Goal: Information Seeking & Learning: Learn about a topic

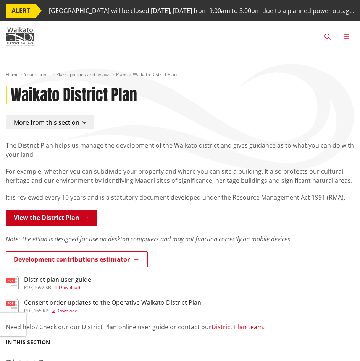
scroll to position [38, 0]
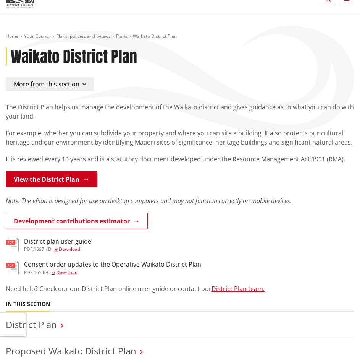
click at [64, 187] on link "View the District Plan" at bounding box center [52, 179] width 92 height 16
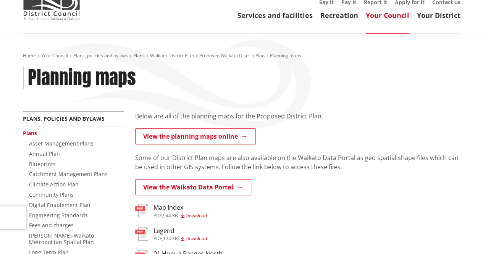
scroll to position [76, 0]
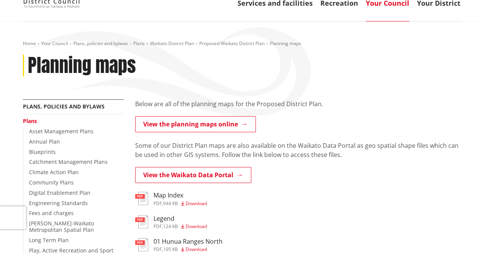
click at [287, 153] on p "Some of our District Plan maps are also available on the Waikato Data Portal as…" at bounding box center [298, 150] width 326 height 18
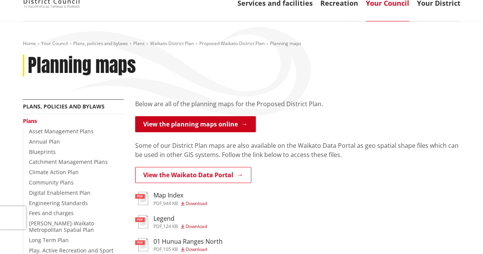
click at [214, 129] on link "View the planning maps online" at bounding box center [195, 124] width 121 height 16
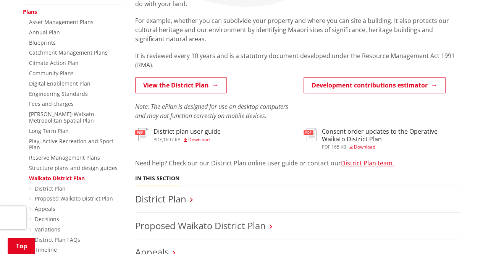
scroll to position [191, 0]
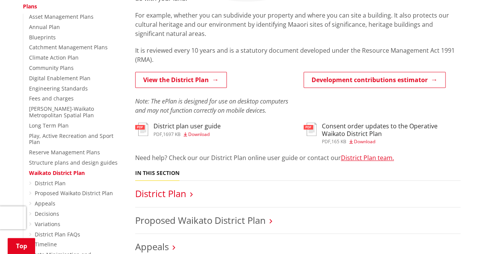
click at [164, 196] on link "District Plan" at bounding box center [160, 193] width 51 height 13
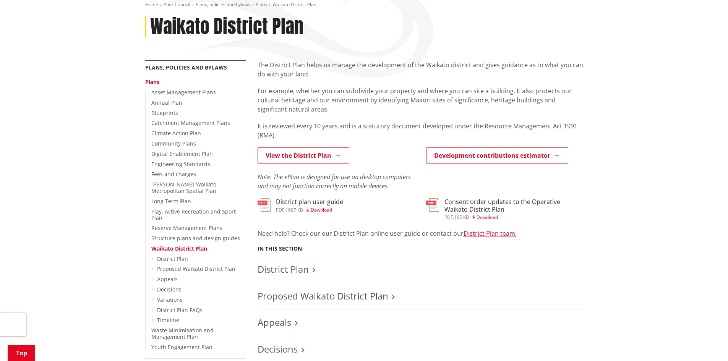
scroll to position [115, 0]
click at [405, 82] on div "The District Plan helps us manage the development of the Waikato district and g…" at bounding box center [421, 100] width 326 height 79
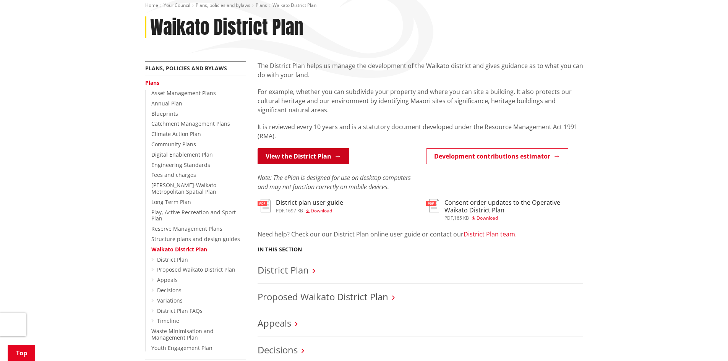
click at [321, 154] on link "View the District Plan" at bounding box center [304, 156] width 92 height 16
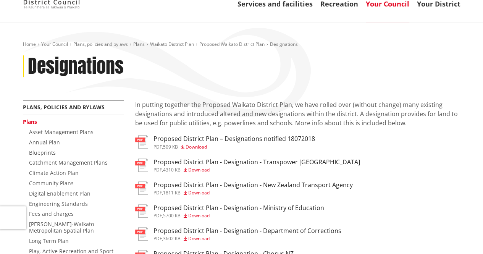
scroll to position [76, 0]
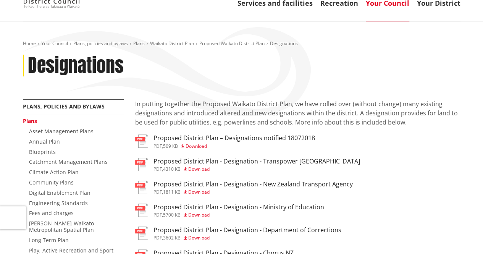
click at [244, 115] on p "In putting together the Proposed Waikato District Plan, we have rolled over (wi…" at bounding box center [298, 113] width 326 height 28
click at [290, 114] on p "In putting together the Proposed Waikato District Plan, we have rolled over (wi…" at bounding box center [298, 113] width 326 height 28
click at [201, 169] on span "Download" at bounding box center [198, 169] width 21 height 6
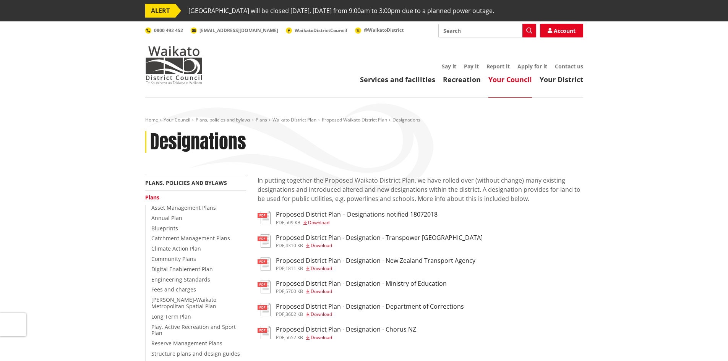
click at [351, 170] on div "Home Your Council Plans, policies and bylaws Plans [GEOGRAPHIC_DATA] Plan Propo…" at bounding box center [363, 146] width 449 height 59
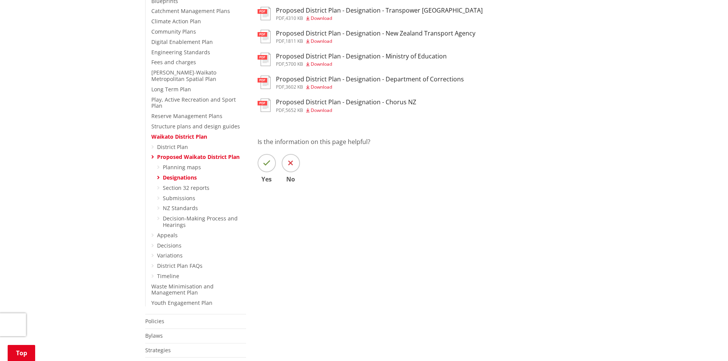
scroll to position [229, 0]
click at [394, 163] on div "Is the information on this page helpful? Yes No" at bounding box center [421, 157] width 326 height 45
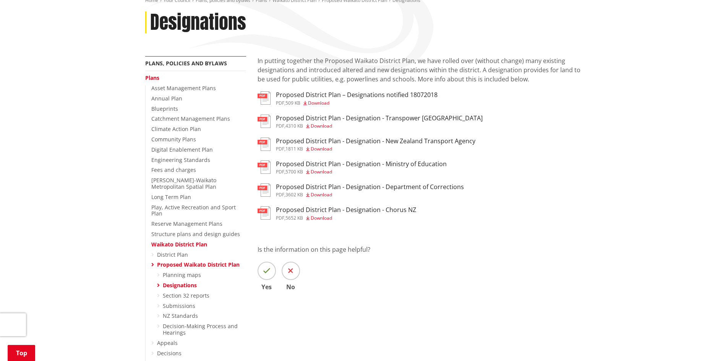
scroll to position [115, 0]
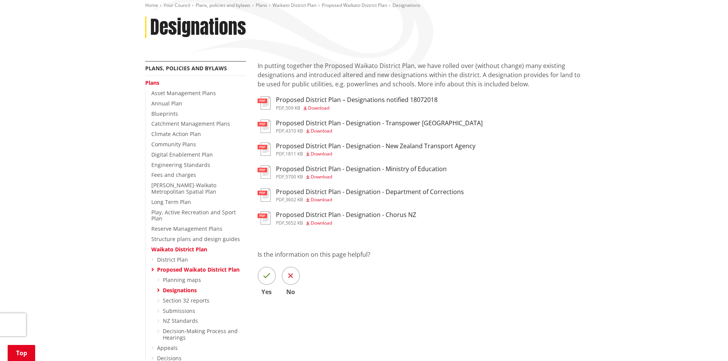
click at [151, 254] on icon at bounding box center [152, 259] width 3 height 5
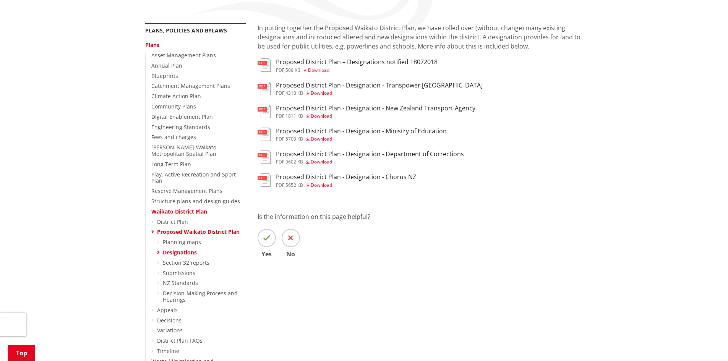
scroll to position [153, 0]
click at [182, 231] on li "Proposed Waikato District Plan Planning maps Designations Section 32 reports Su…" at bounding box center [201, 266] width 89 height 74
click at [181, 238] on link "Planning maps" at bounding box center [182, 241] width 38 height 7
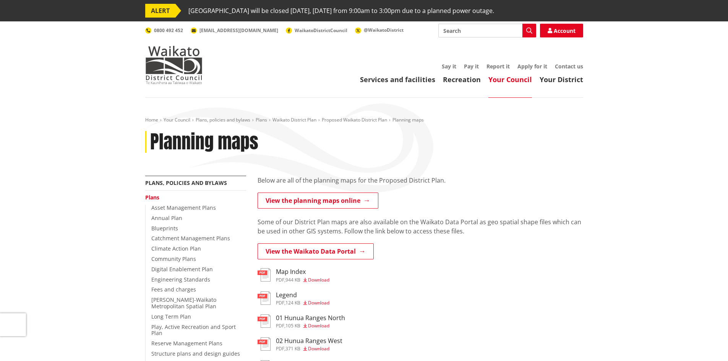
click at [528, 260] on p "View the Waikato Data Portal" at bounding box center [421, 251] width 326 height 17
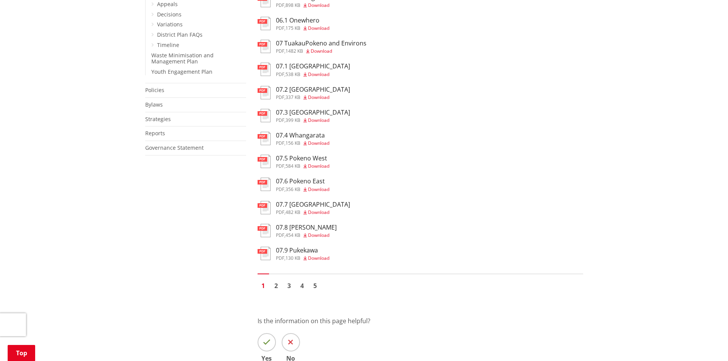
scroll to position [191, 0]
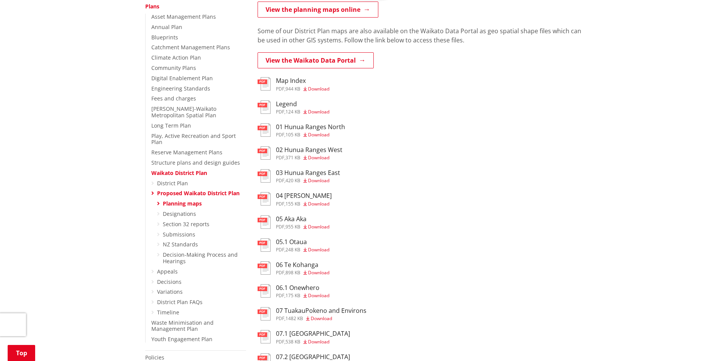
click at [291, 78] on h3 "Map Index" at bounding box center [303, 80] width 54 height 7
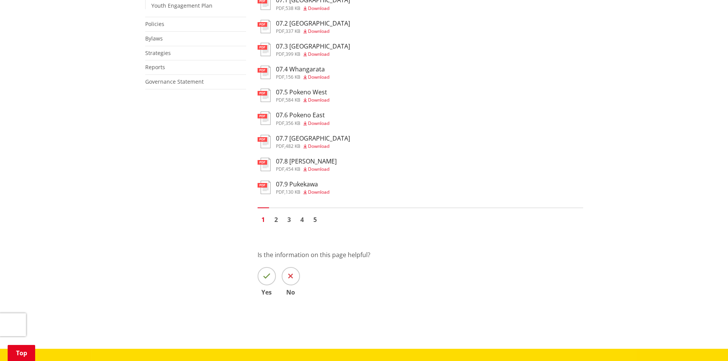
scroll to position [535, 0]
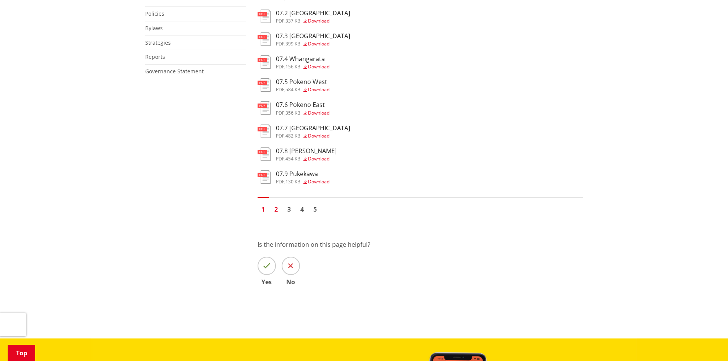
click at [279, 206] on link "2" at bounding box center [276, 209] width 11 height 11
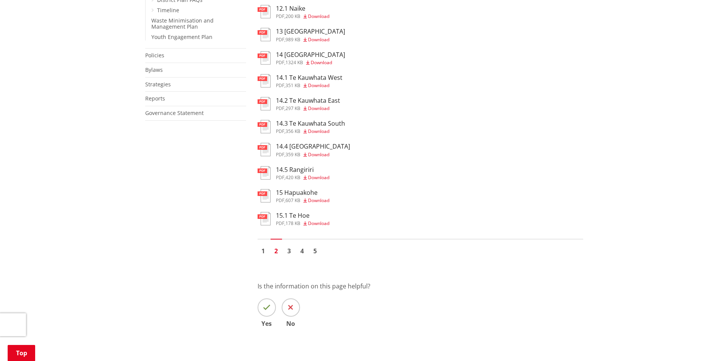
scroll to position [497, 0]
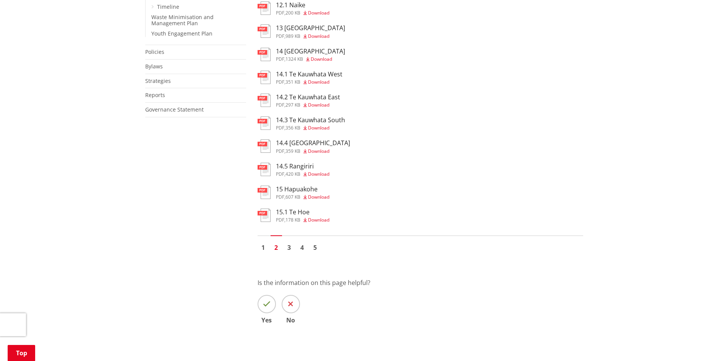
click at [297, 165] on h3 "14.5 Rangiriri" at bounding box center [303, 166] width 54 height 7
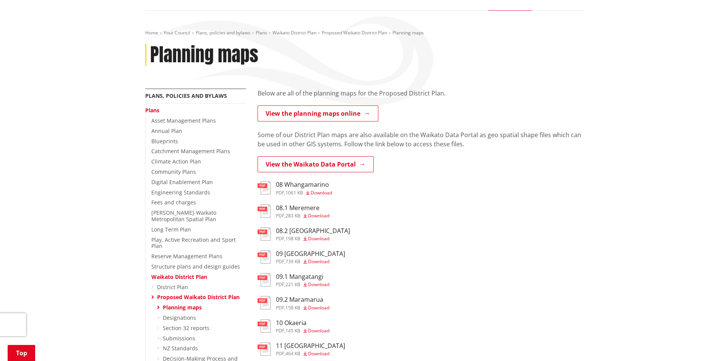
scroll to position [76, 0]
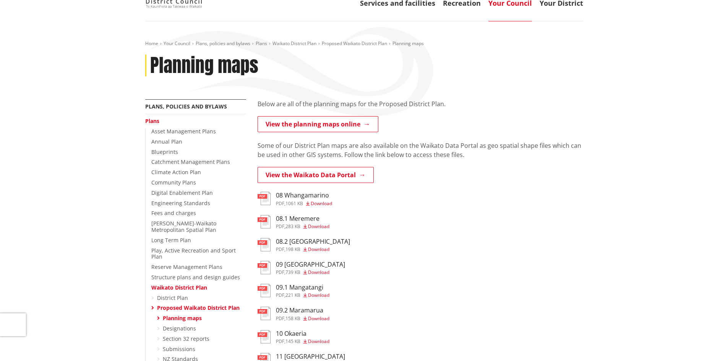
click at [331, 152] on p "Some of our District Plan maps are also available on the Waikato Data Portal as…" at bounding box center [421, 150] width 326 height 18
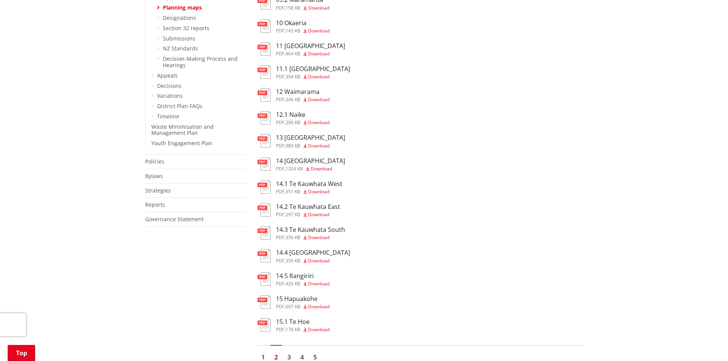
scroll to position [420, 0]
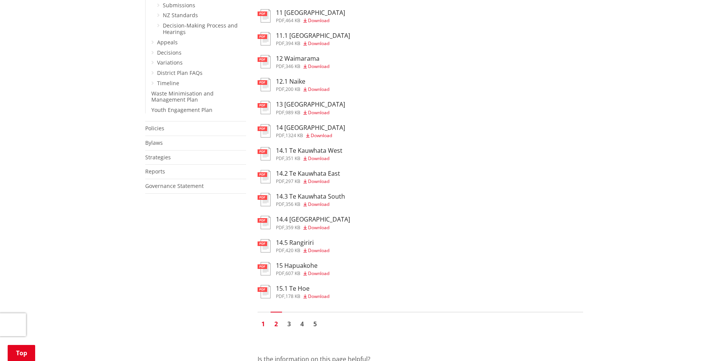
click at [265, 325] on link "1" at bounding box center [263, 323] width 11 height 11
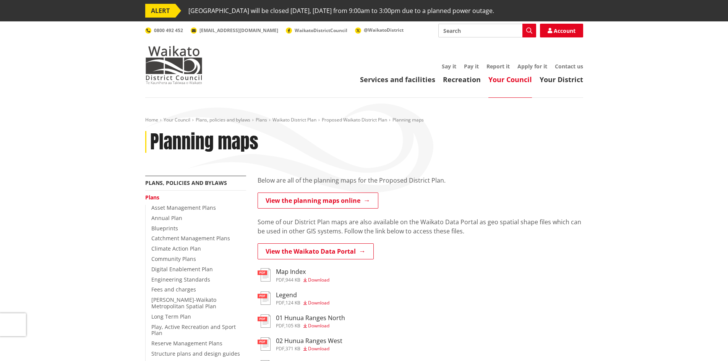
click at [290, 275] on h3 "Map Index" at bounding box center [303, 271] width 54 height 7
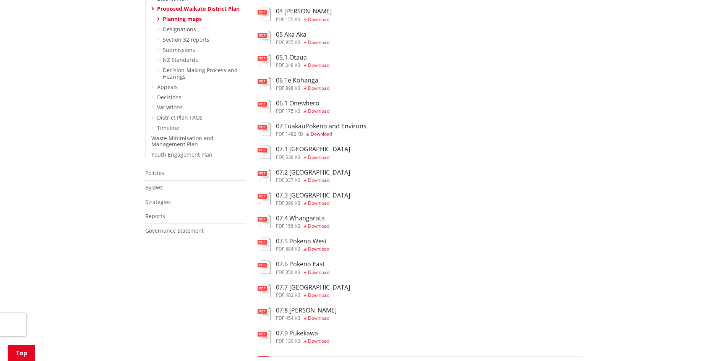
scroll to position [650, 0]
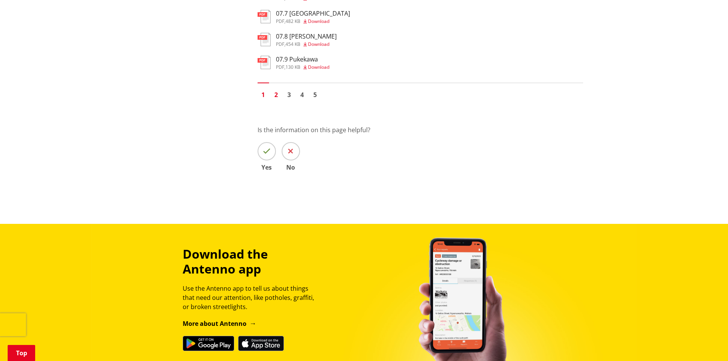
click at [276, 96] on link "2" at bounding box center [276, 94] width 11 height 11
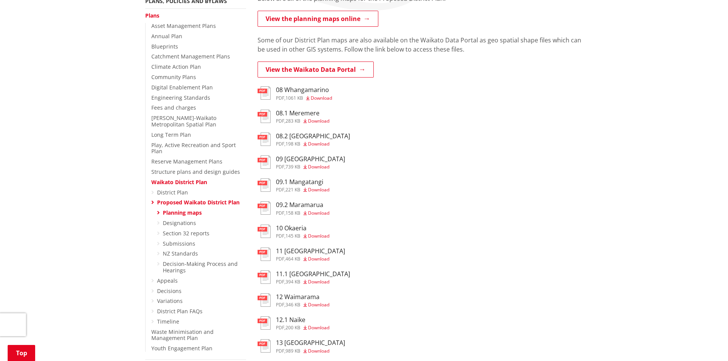
scroll to position [344, 0]
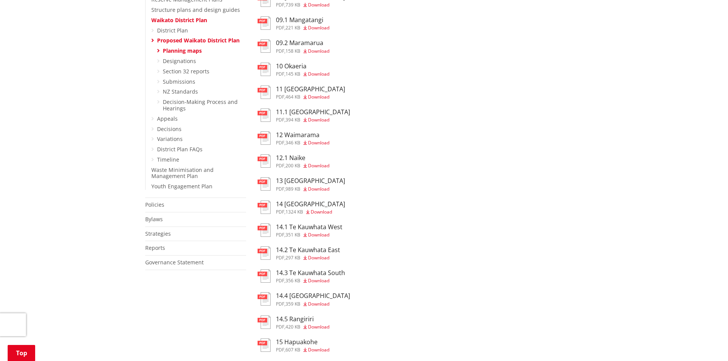
click at [295, 204] on h3 "14 Lake Waikare" at bounding box center [310, 204] width 69 height 7
click at [546, 167] on div "pdf 12.1 Naike pdf , 200 KB Download" at bounding box center [421, 161] width 326 height 15
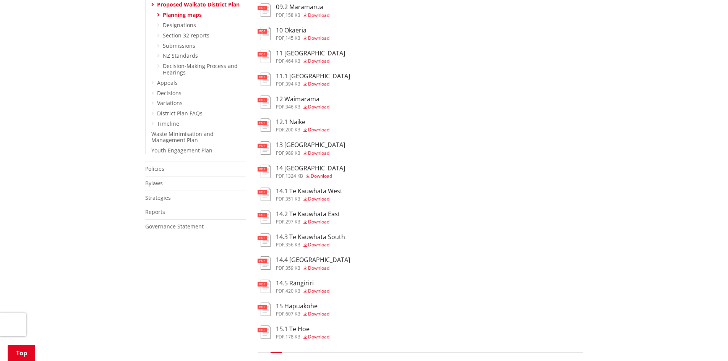
scroll to position [382, 0]
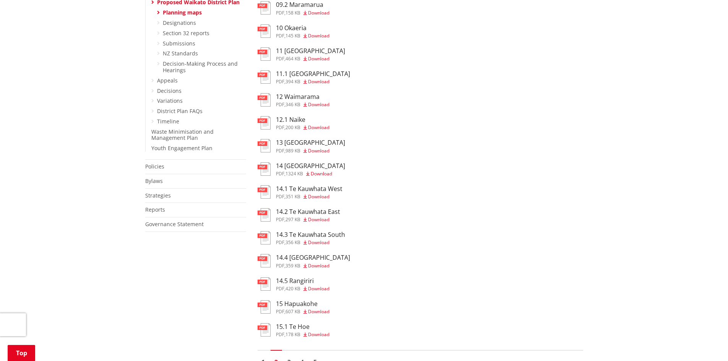
click at [294, 279] on h3 "14.5 Rangiriri" at bounding box center [303, 280] width 54 height 7
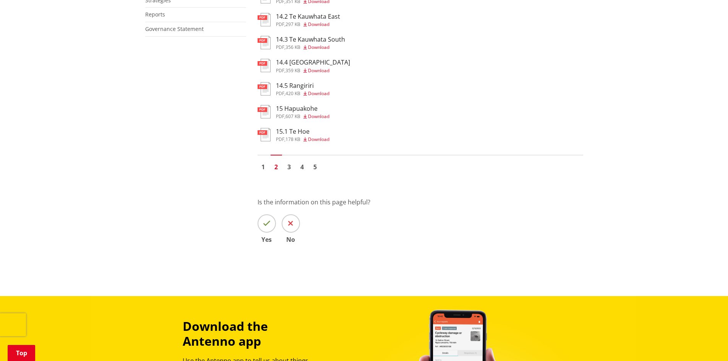
scroll to position [573, 0]
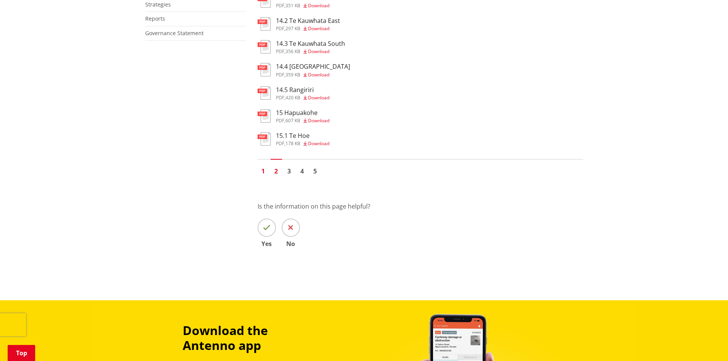
click at [266, 173] on link "1" at bounding box center [263, 170] width 11 height 11
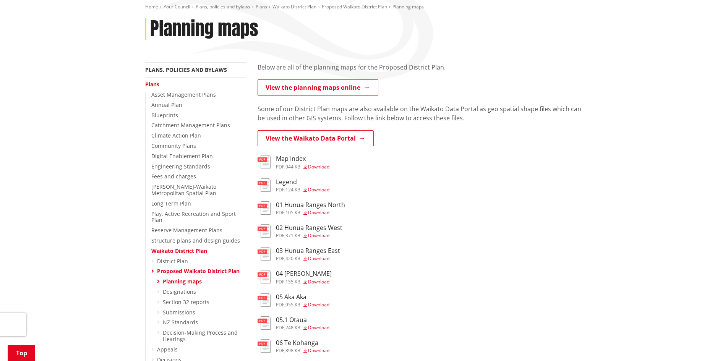
scroll to position [115, 0]
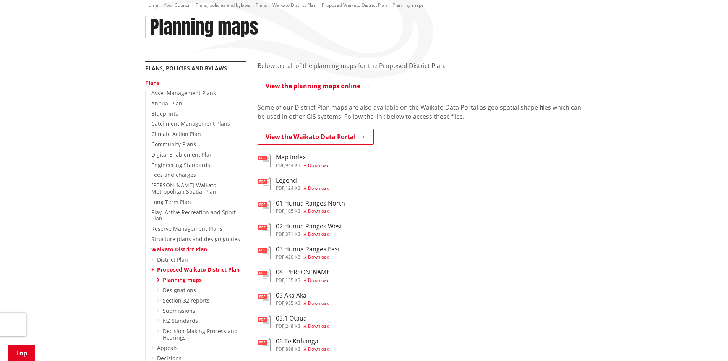
click at [285, 178] on h3 "Legend" at bounding box center [303, 180] width 54 height 7
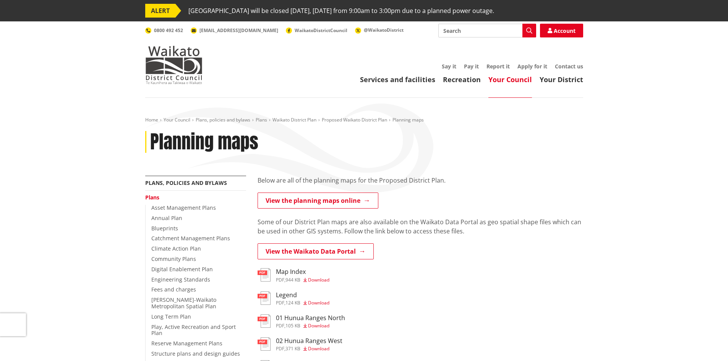
scroll to position [115, 0]
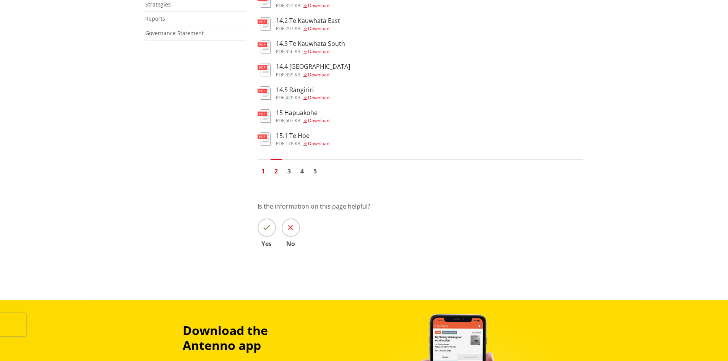
click at [263, 172] on link "1" at bounding box center [263, 170] width 11 height 11
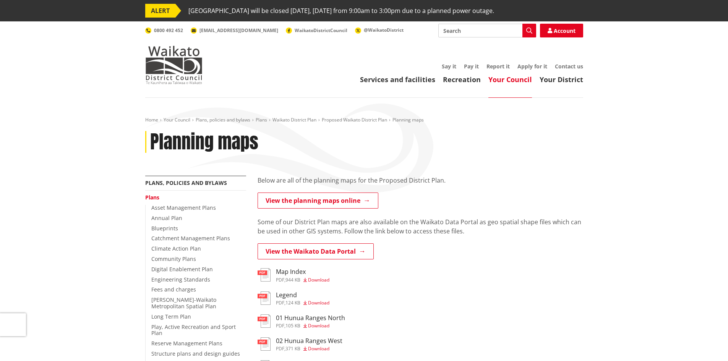
click at [350, 158] on div "Home Your Council Plans, policies and bylaws Plans Waikato District Plan Propos…" at bounding box center [363, 146] width 449 height 59
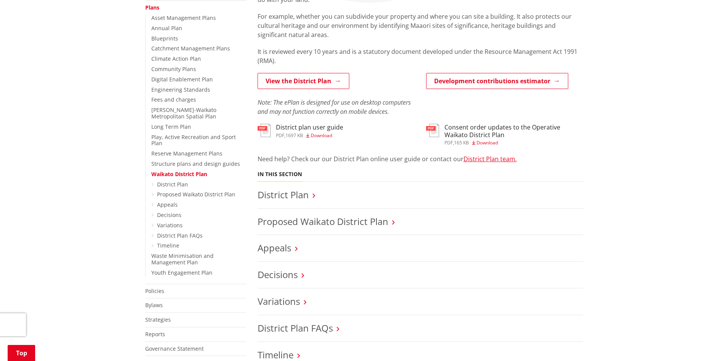
scroll to position [191, 0]
click at [290, 190] on link "District Plan" at bounding box center [283, 193] width 51 height 13
click at [314, 195] on icon at bounding box center [314, 194] width 3 height 7
click at [298, 196] on link "District Plan" at bounding box center [283, 193] width 51 height 13
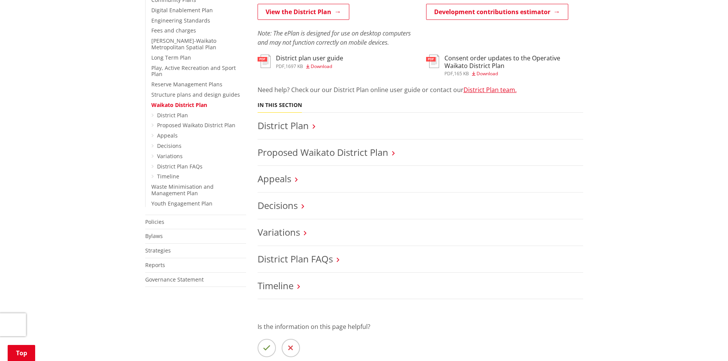
scroll to position [268, 0]
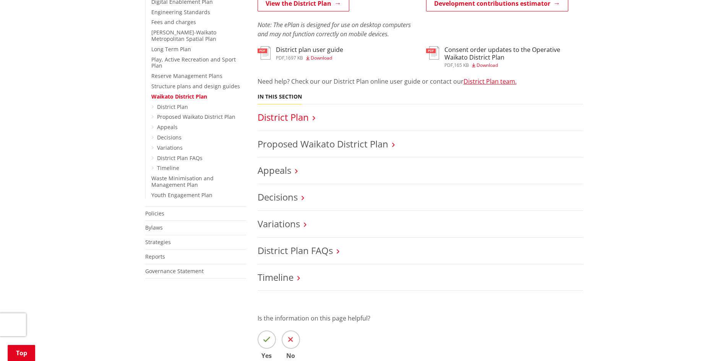
click at [300, 118] on link "District Plan" at bounding box center [283, 117] width 51 height 13
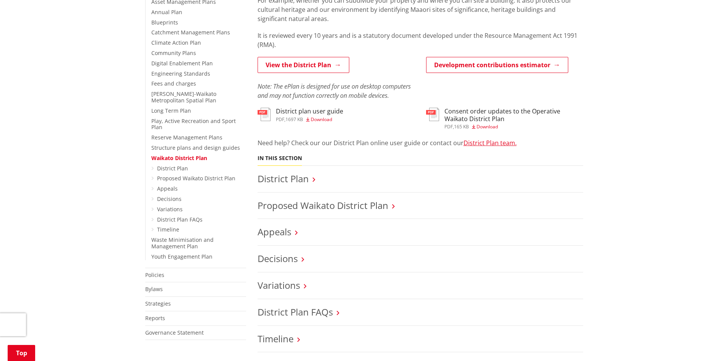
scroll to position [229, 0]
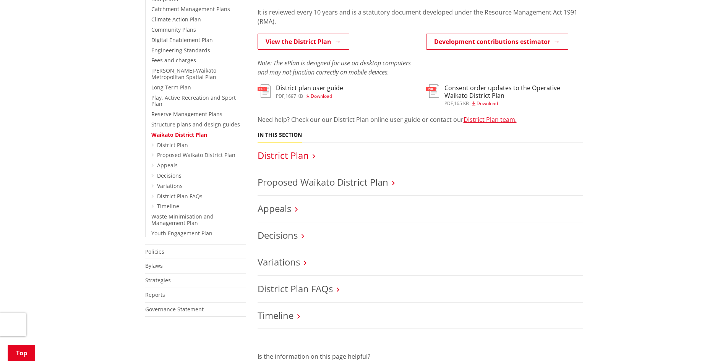
click at [286, 156] on link "District Plan" at bounding box center [283, 155] width 51 height 13
click at [151, 143] on icon at bounding box center [152, 145] width 3 height 5
click at [152, 143] on icon at bounding box center [152, 145] width 3 height 5
click at [153, 143] on icon at bounding box center [152, 145] width 3 height 5
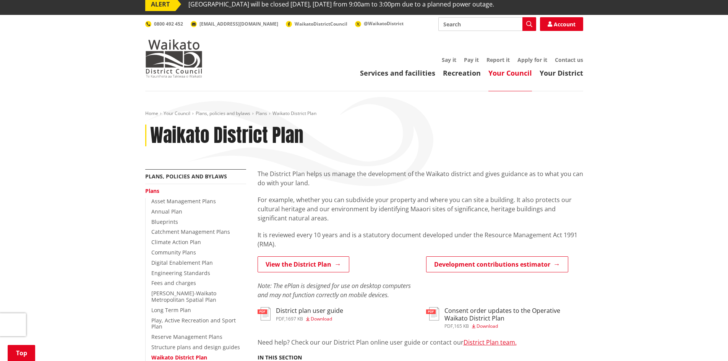
scroll to position [0, 0]
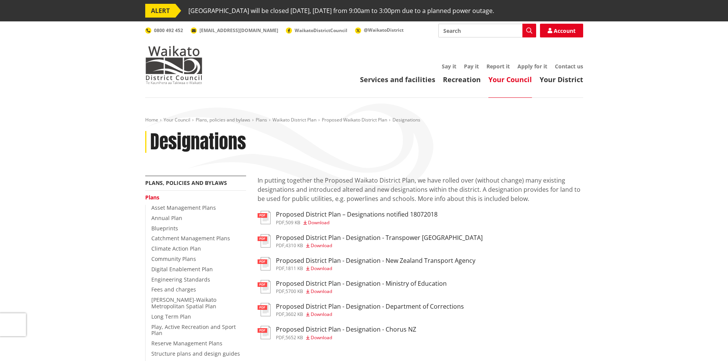
scroll to position [115, 0]
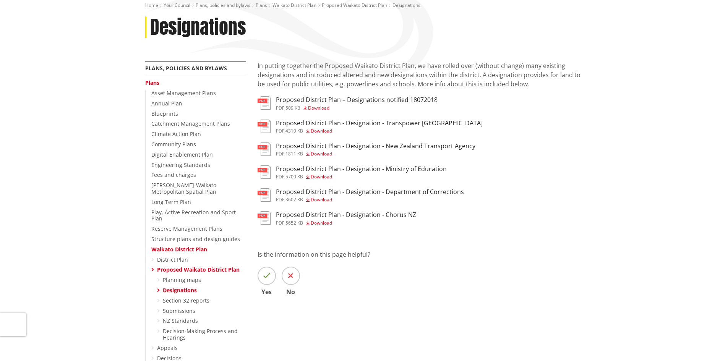
click at [152, 267] on icon at bounding box center [152, 269] width 3 height 5
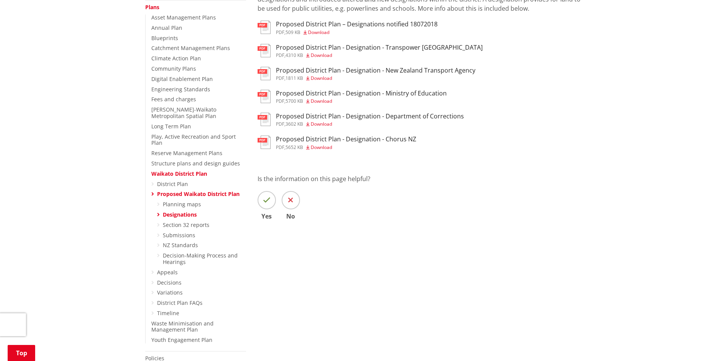
scroll to position [191, 0]
click at [151, 186] on ul "Asset Management Plans Annual Plan Blueprints Catchment Management Plans Climat…" at bounding box center [195, 178] width 101 height 329
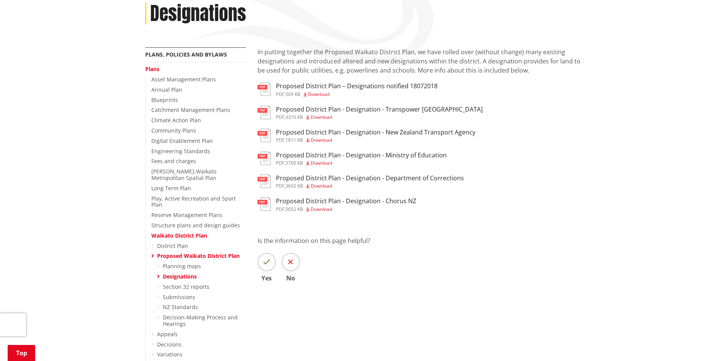
scroll to position [153, 0]
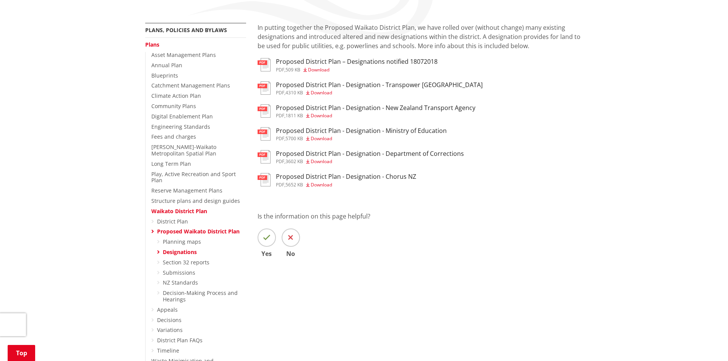
click at [153, 229] on icon at bounding box center [152, 231] width 3 height 5
click at [152, 229] on icon at bounding box center [152, 231] width 3 height 5
click at [202, 228] on link "Proposed Waikato District Plan" at bounding box center [198, 231] width 83 height 7
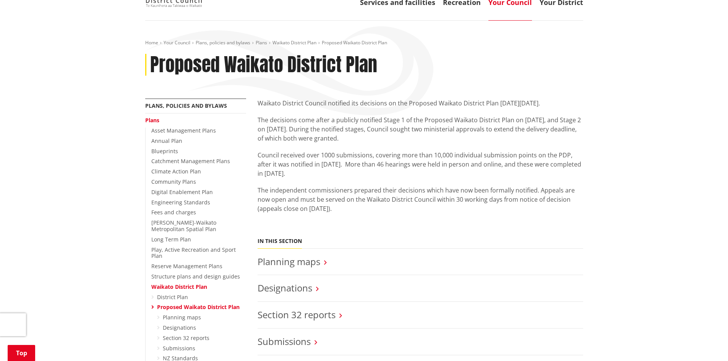
scroll to position [76, 0]
click at [351, 165] on p "Council received over 1000 submissions, covering more than 10,000 individual su…" at bounding box center [421, 165] width 326 height 28
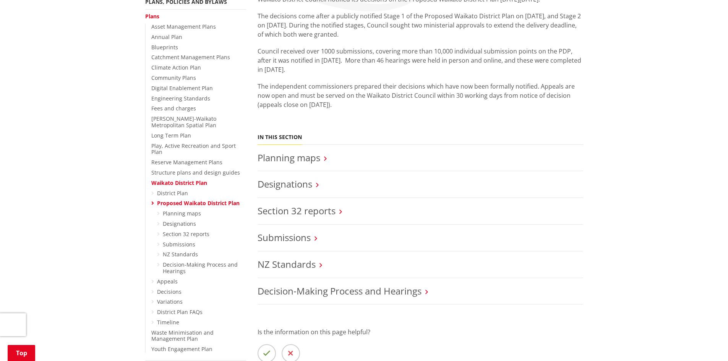
scroll to position [306, 0]
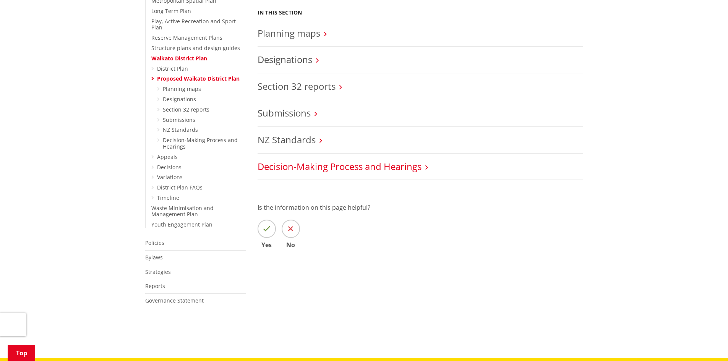
click at [334, 172] on link "Decision-Making Process and Hearings" at bounding box center [340, 166] width 164 height 13
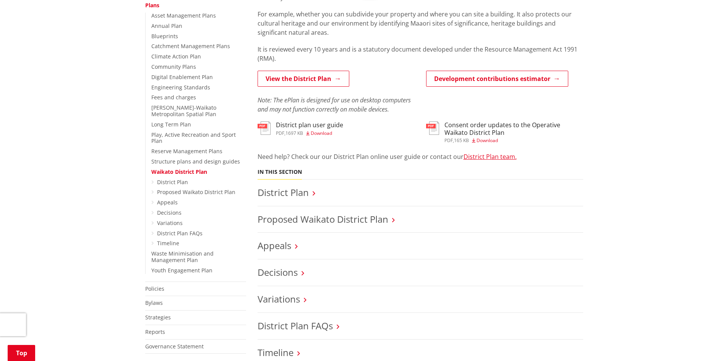
scroll to position [229, 0]
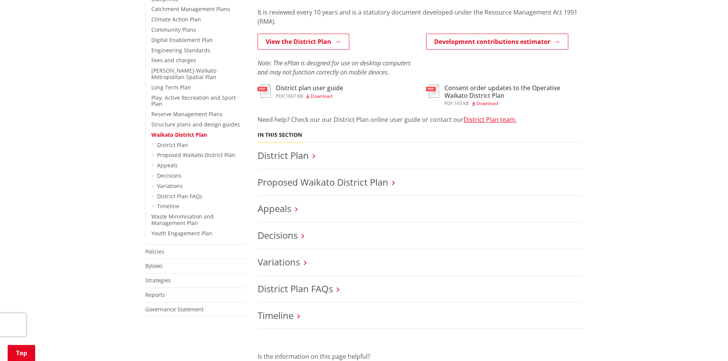
click at [310, 157] on h3 "District Plan" at bounding box center [421, 155] width 326 height 11
click at [302, 157] on link "District Plan" at bounding box center [283, 155] width 51 height 13
click at [313, 157] on icon at bounding box center [314, 156] width 3 height 7
click at [284, 154] on link "District Plan" at bounding box center [283, 155] width 51 height 13
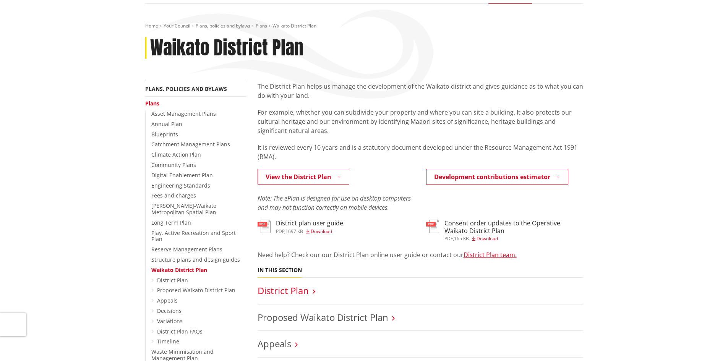
scroll to position [0, 0]
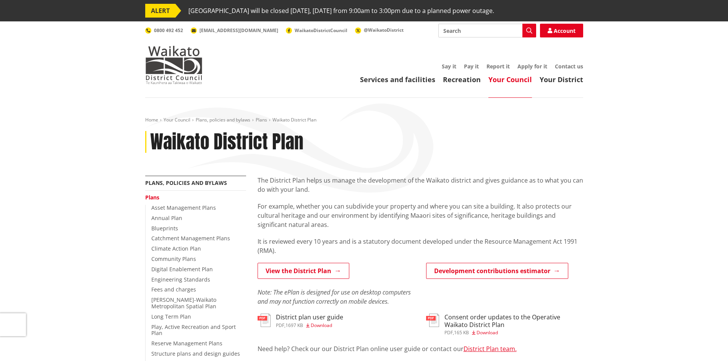
drag, startPoint x: 350, startPoint y: 157, endPoint x: 342, endPoint y: 159, distance: 8.0
click at [350, 157] on div "Home Your Council Plans, policies and bylaws Plans Waikato District Plan Waikat…" at bounding box center [363, 146] width 449 height 59
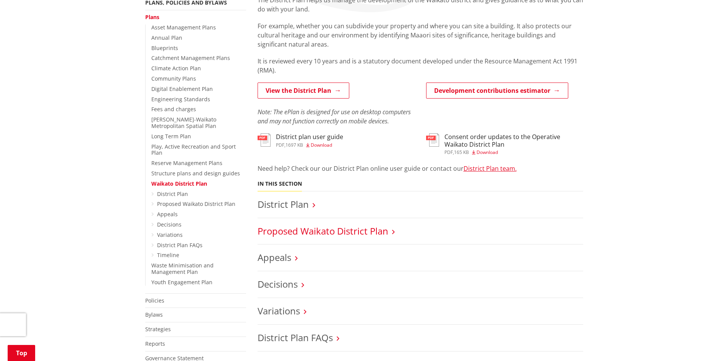
scroll to position [191, 0]
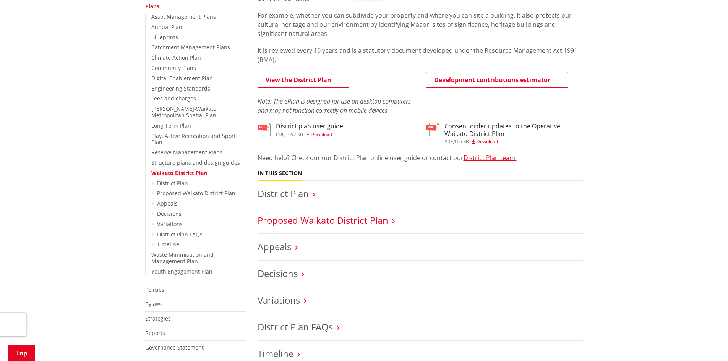
click at [306, 221] on link "Proposed Waikato District Plan" at bounding box center [323, 220] width 131 height 13
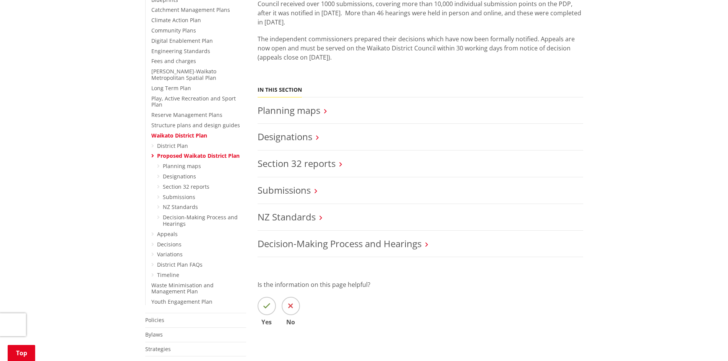
scroll to position [229, 0]
click at [174, 141] on link "District Plan" at bounding box center [172, 144] width 31 height 7
